Goal: Transaction & Acquisition: Purchase product/service

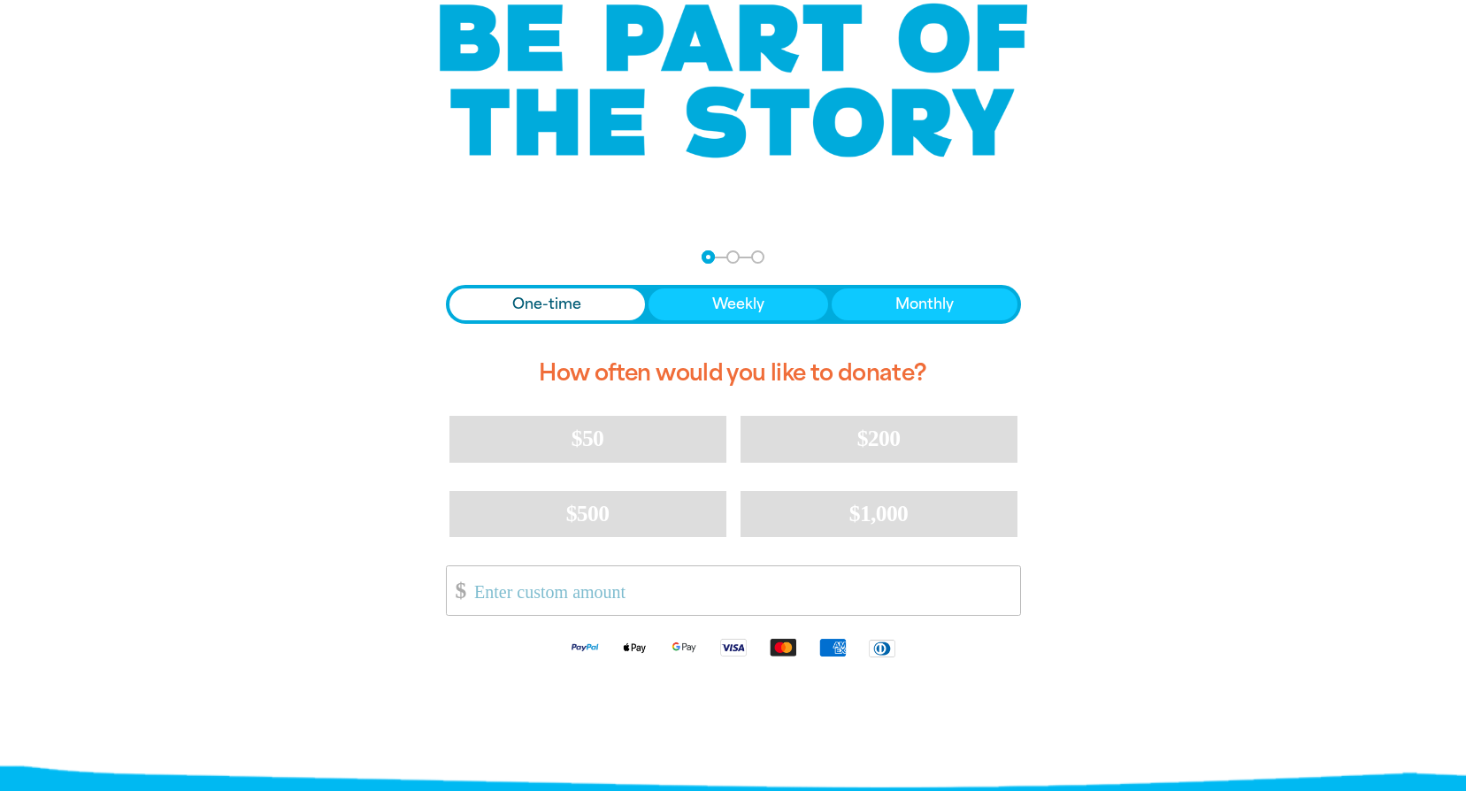
scroll to position [177, 0]
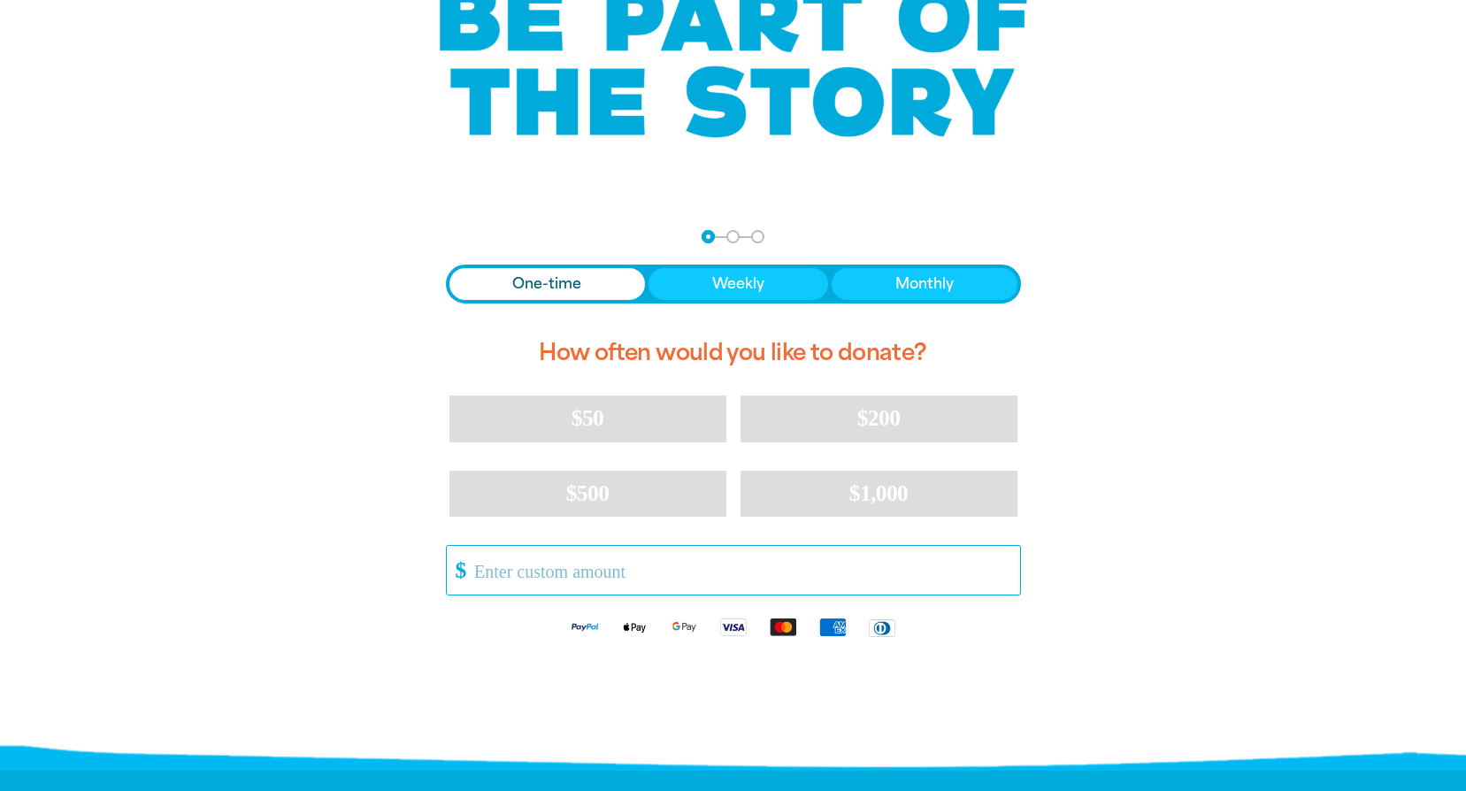
click at [552, 578] on input "Other Amount" at bounding box center [741, 570] width 558 height 49
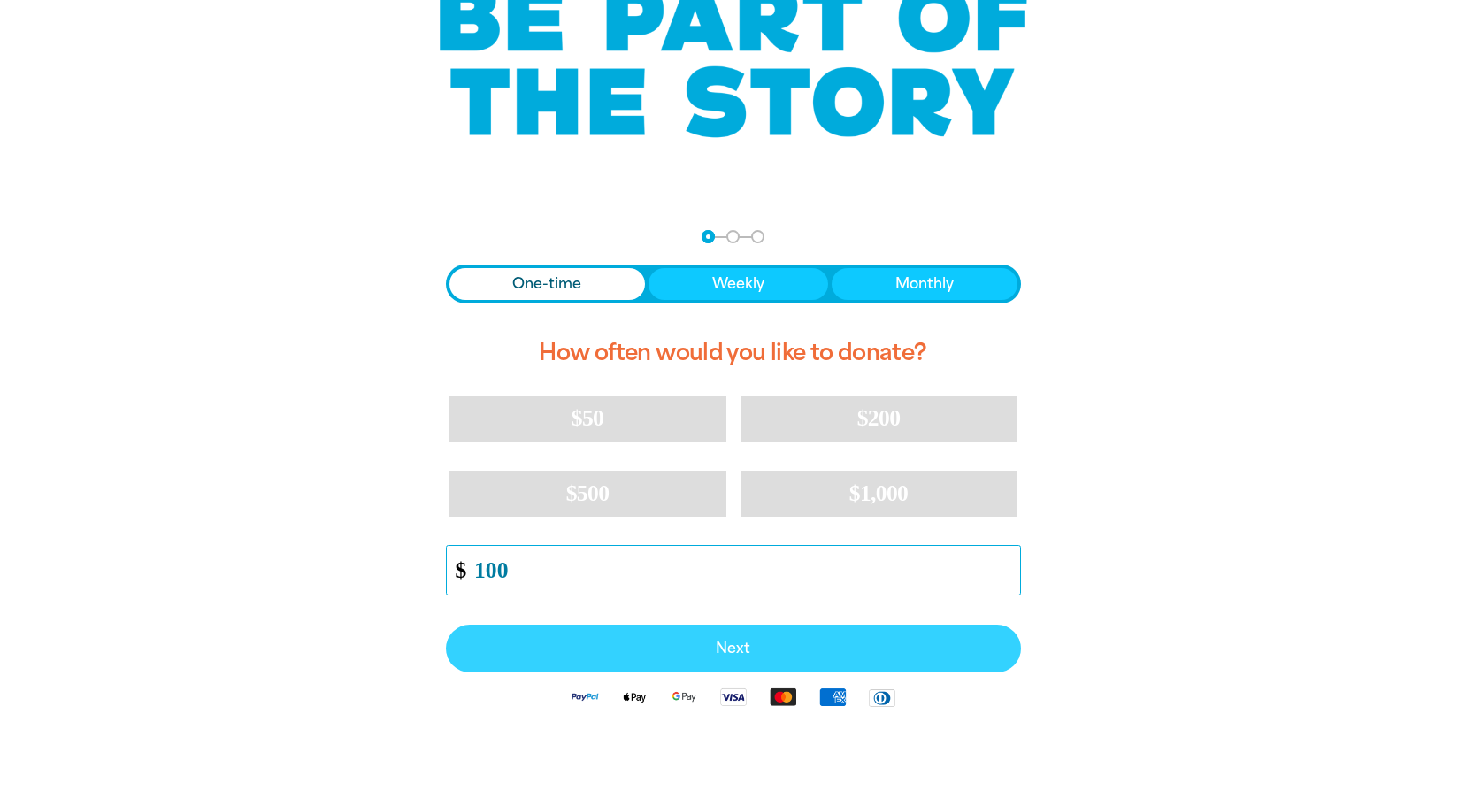
type input "100"
click at [743, 662] on button "Next" at bounding box center [733, 649] width 575 height 48
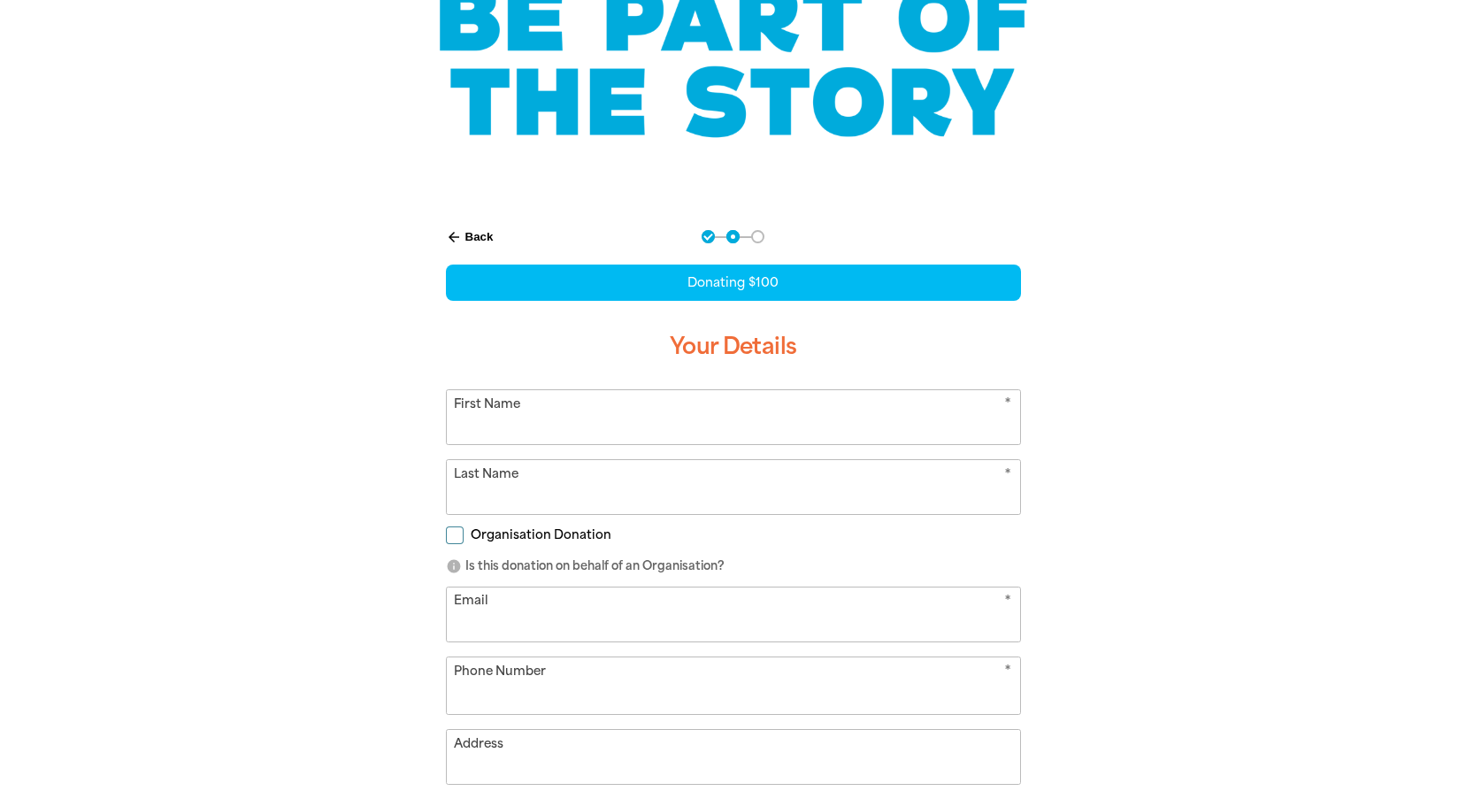
select select "AU"
click at [804, 435] on input "First Name" at bounding box center [733, 417] width 573 height 54
type input "[PERSON_NAME]"
click at [1120, 465] on div "arrow_back Back Step 1 Step 2 Step 3 Donating $100 Your Details * First Name [P…" at bounding box center [734, 619] width 1062 height 823
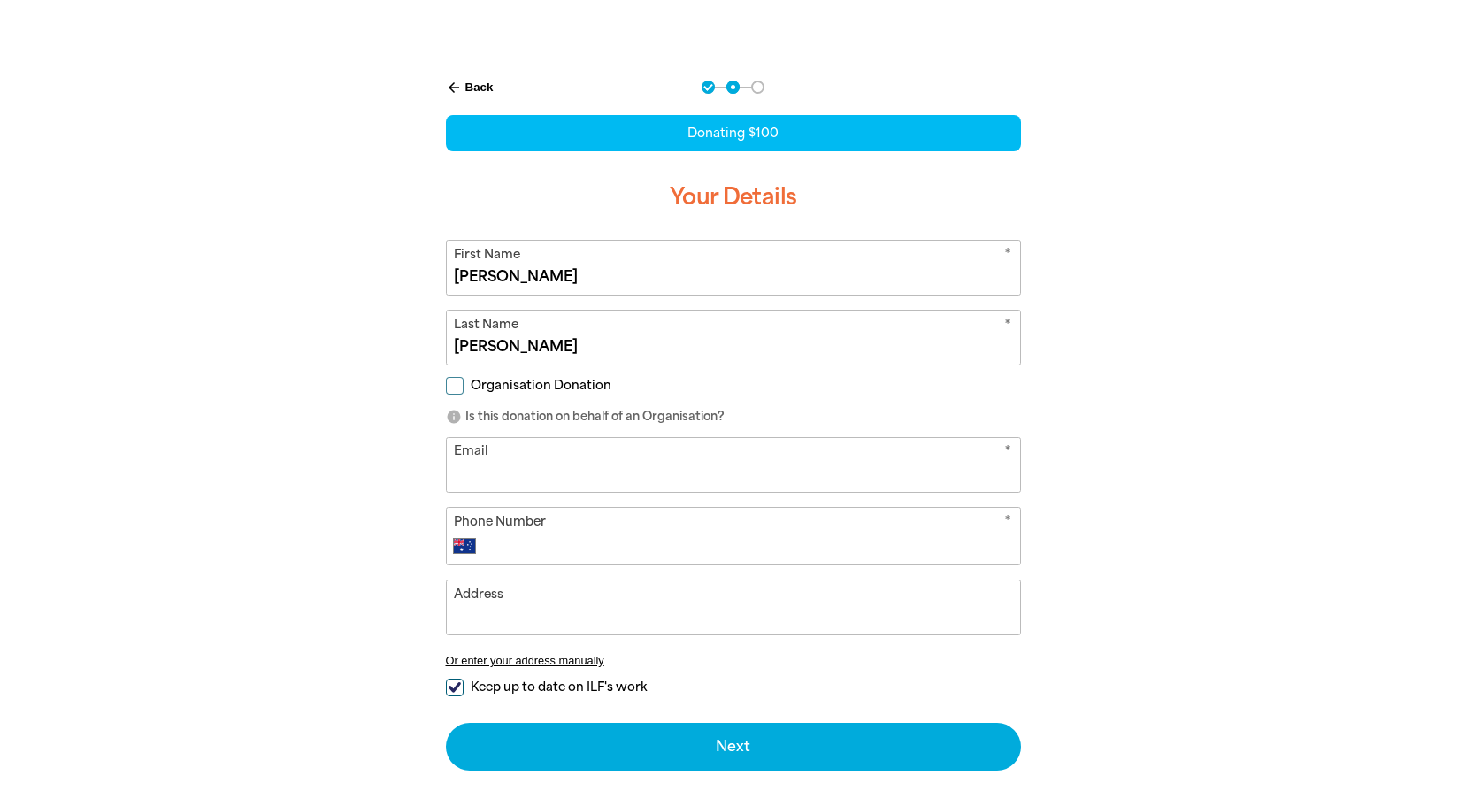
scroll to position [354, 0]
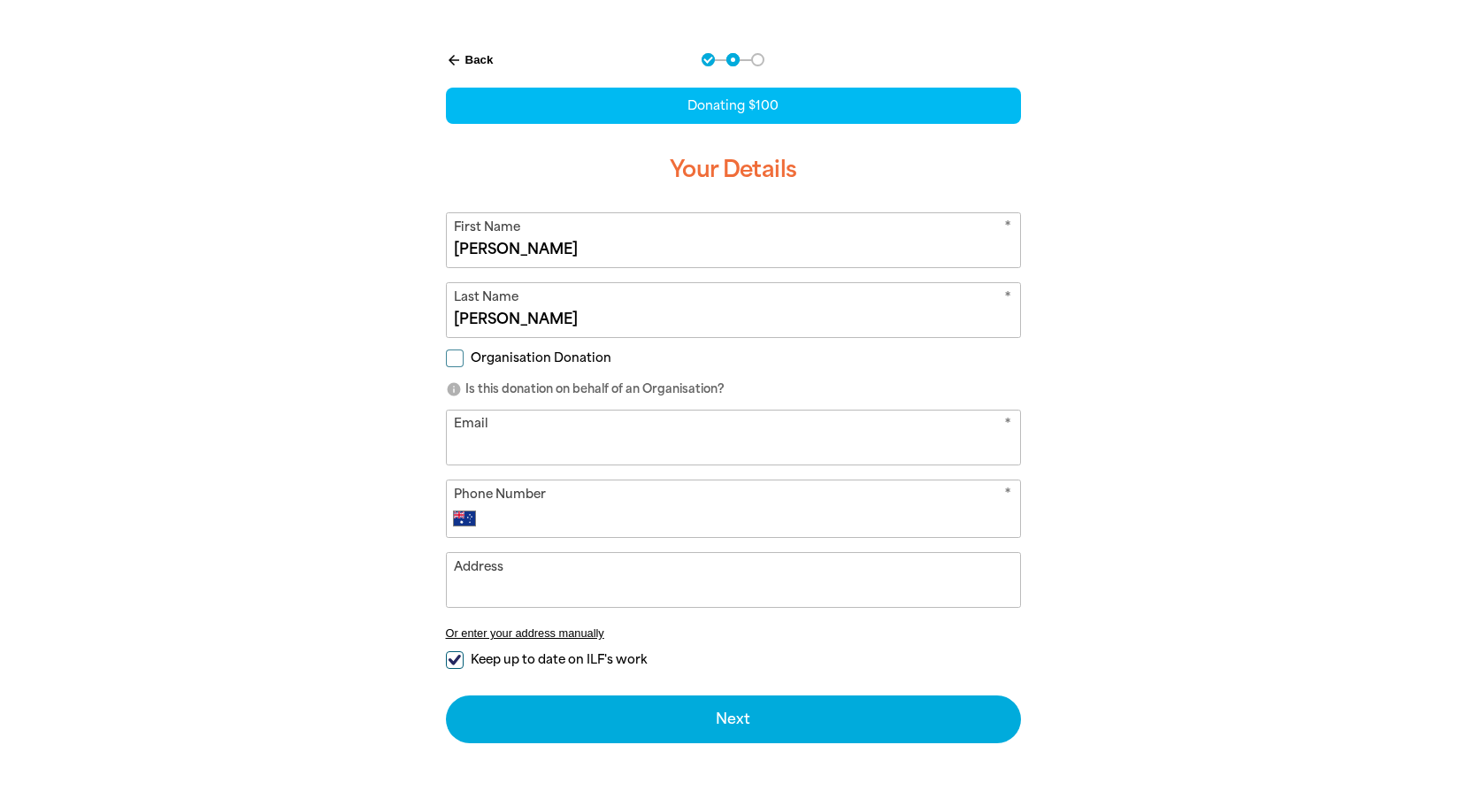
click at [617, 432] on input "Email" at bounding box center [733, 438] width 573 height 54
type input "r"
drag, startPoint x: 670, startPoint y: 450, endPoint x: 420, endPoint y: 429, distance: 250.4
click at [420, 429] on div "arrow_back Back Step 1 Step 2 Step 3 Donating $100 Your Details * First Name [P…" at bounding box center [733, 442] width 673 height 823
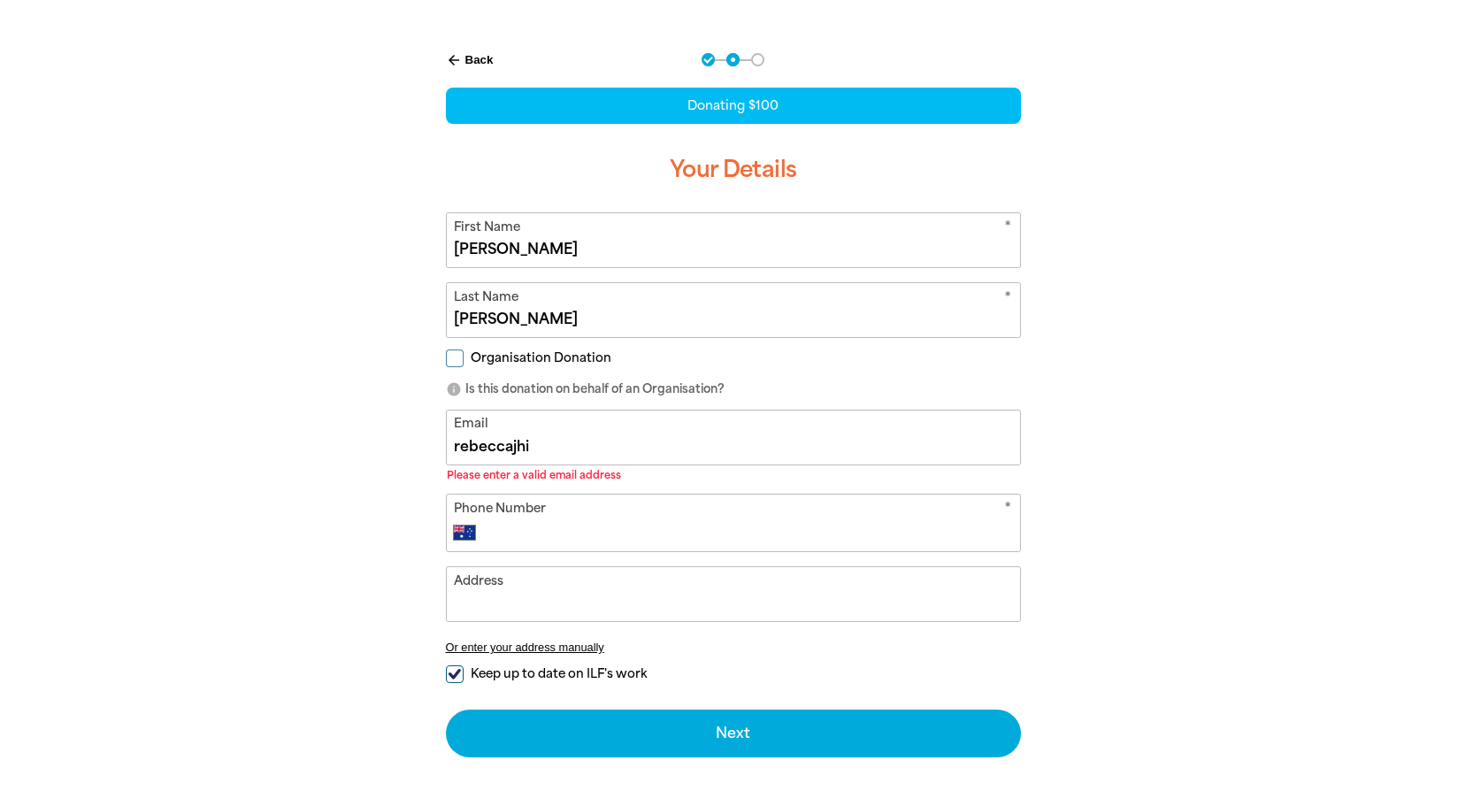
click at [677, 456] on input "rebeccajhi" at bounding box center [733, 438] width 573 height 54
type input "[EMAIL_ADDRESS][DOMAIN_NAME]"
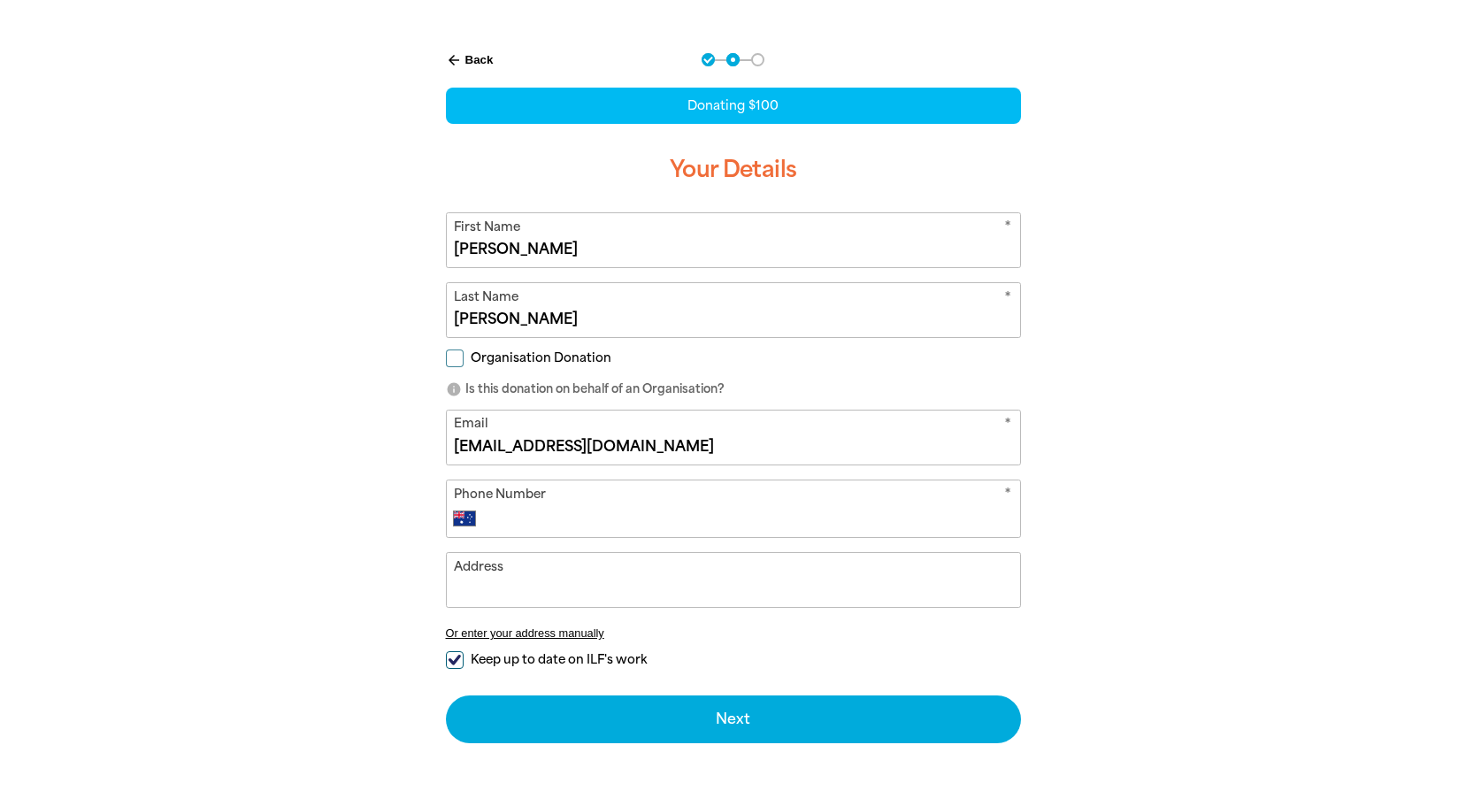
click at [639, 533] on div "* Phone Number International [GEOGRAPHIC_DATA] [GEOGRAPHIC_DATA] [GEOGRAPHIC_DA…" at bounding box center [733, 509] width 575 height 58
click at [705, 505] on div "* Phone Number International [GEOGRAPHIC_DATA] [GEOGRAPHIC_DATA] [GEOGRAPHIC_DA…" at bounding box center [733, 509] width 575 height 58
click at [693, 525] on input "Phone Number" at bounding box center [750, 518] width 523 height 21
type input "0419 733 308"
click at [519, 607] on input "Address" at bounding box center [733, 580] width 573 height 54
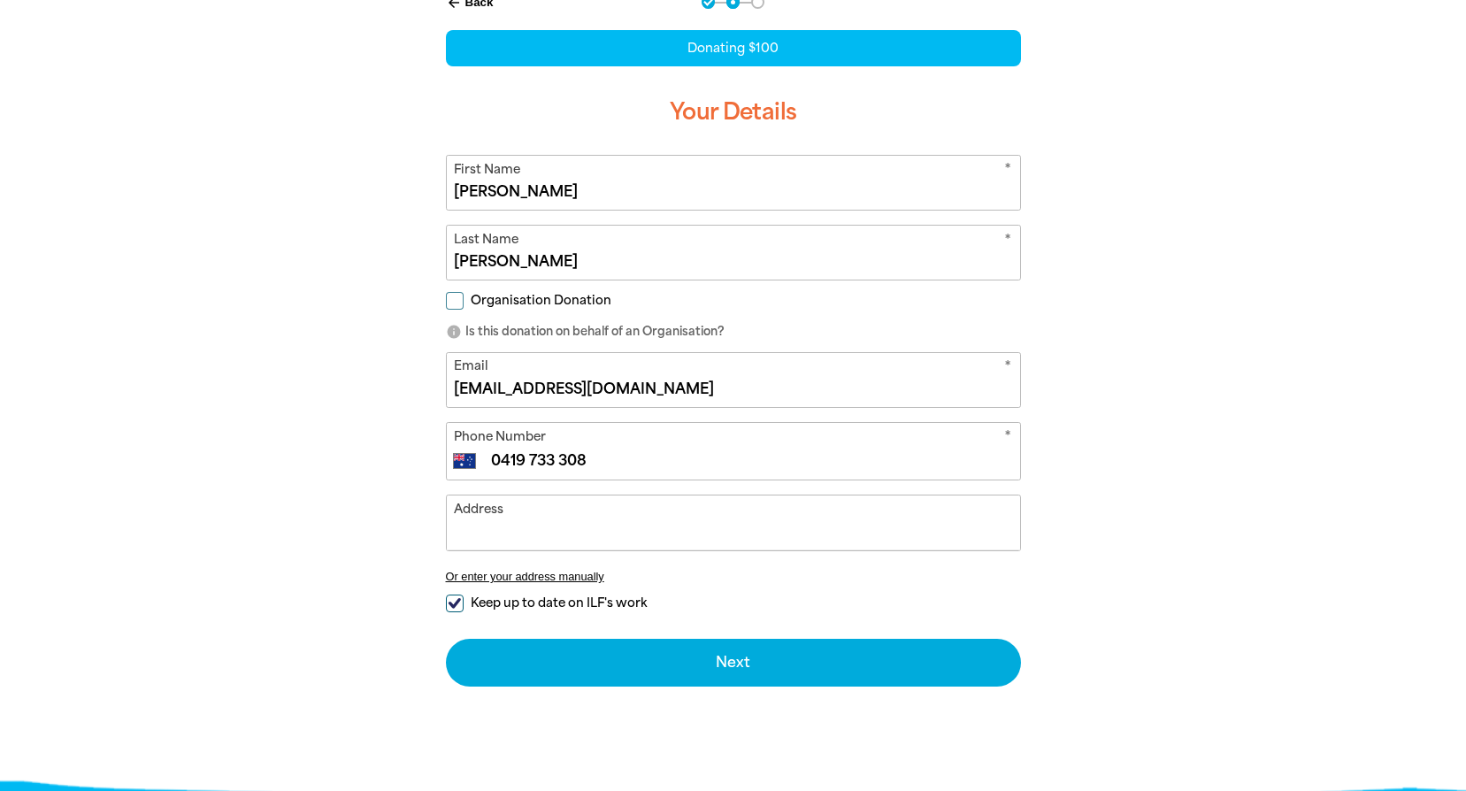
scroll to position [442, 0]
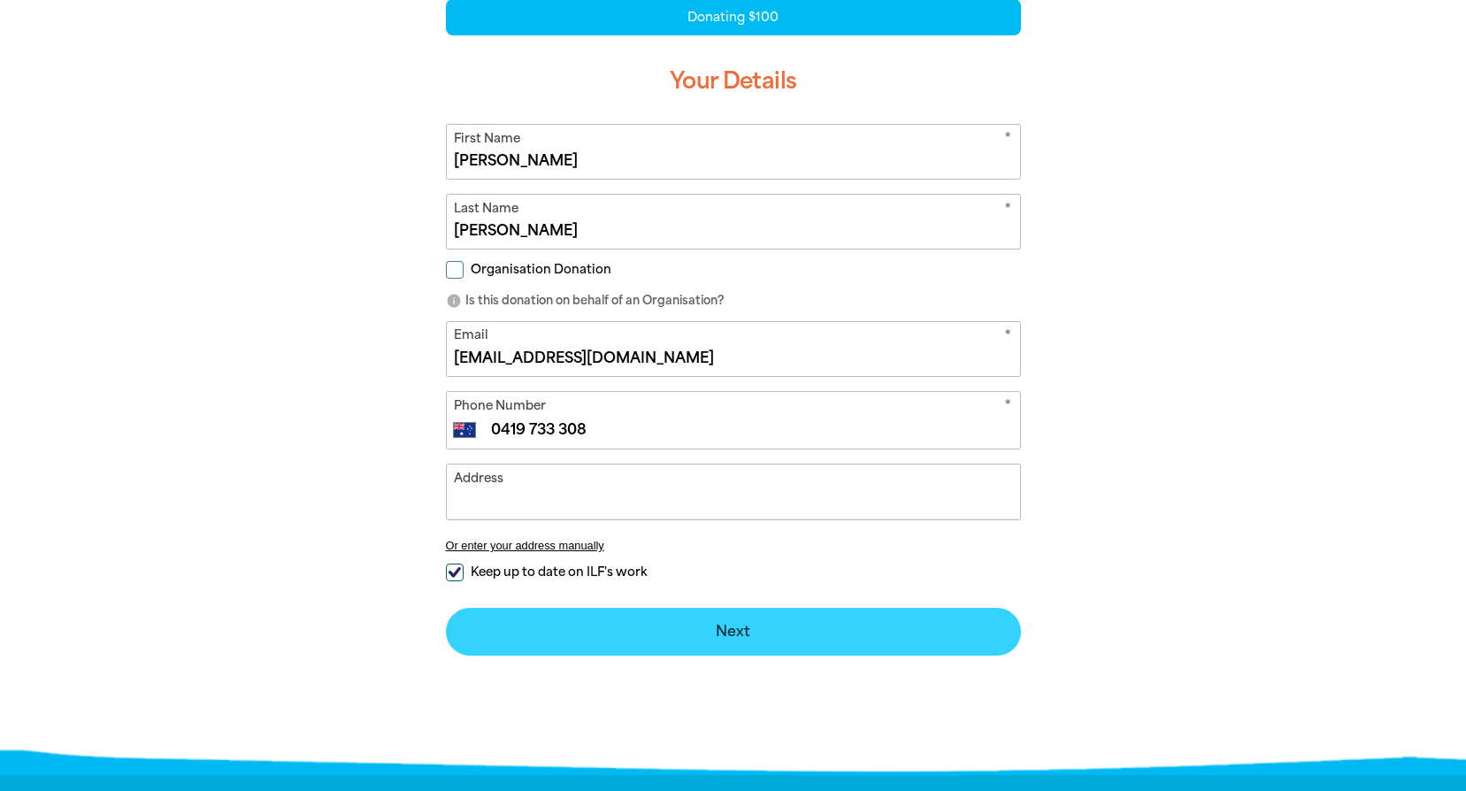
click at [764, 639] on button "Next chevron_right" at bounding box center [733, 632] width 575 height 48
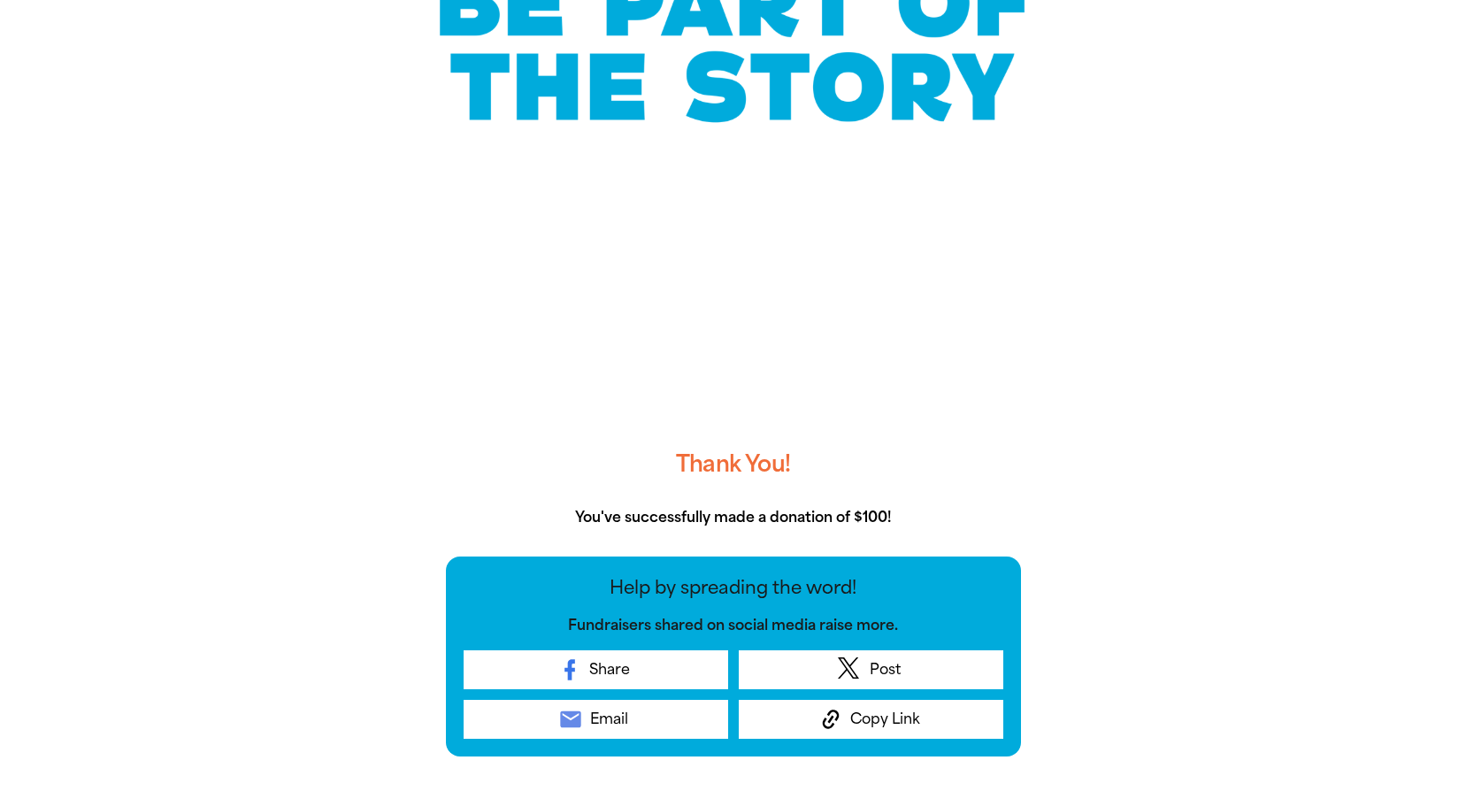
scroll to position [265, 0]
